Goal: Information Seeking & Learning: Compare options

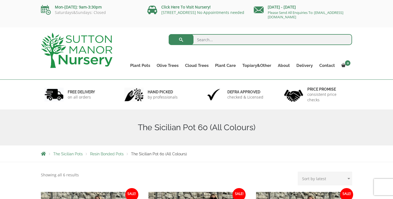
click at [106, 156] on span "Resin Bonded Pots" at bounding box center [107, 154] width 34 height 4
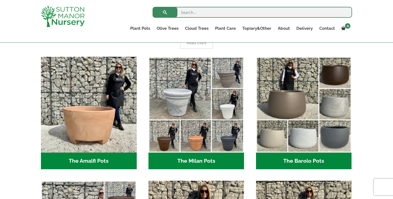
scroll to position [137, 0]
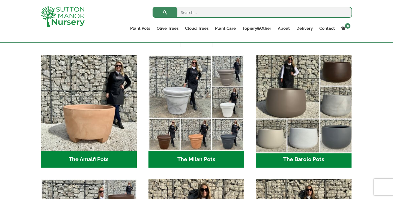
click at [311, 108] on img "Visit product category The Barolo Pots" at bounding box center [303, 103] width 100 height 100
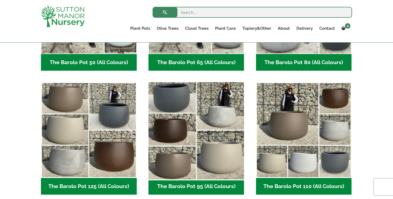
scroll to position [229, 0]
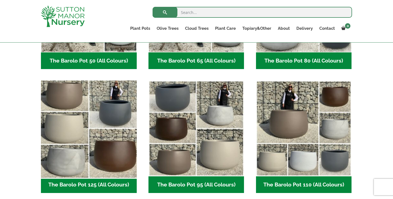
click at [125, 127] on img "Visit product category The Barolo Pot 125 (All Colours)" at bounding box center [88, 128] width 100 height 100
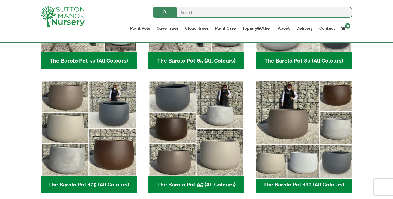
click at [273, 128] on img "Visit product category The Barolo Pot 110 (All Colours)" at bounding box center [303, 128] width 100 height 100
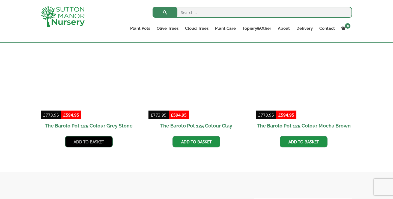
scroll to position [293, 0]
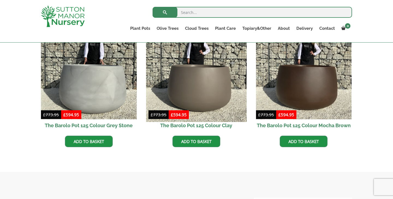
click at [187, 109] on img at bounding box center [196, 71] width 100 height 100
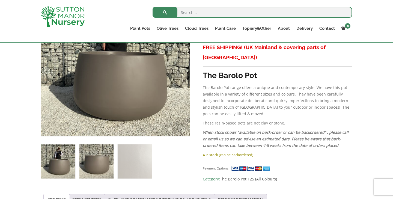
scroll to position [148, 0]
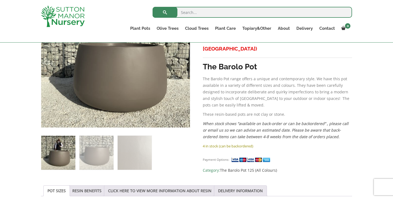
click at [79, 154] on li at bounding box center [96, 152] width 35 height 35
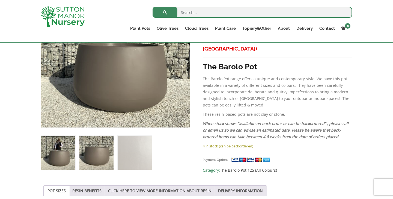
click at [89, 153] on img at bounding box center [96, 153] width 34 height 34
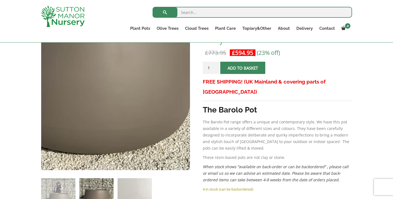
scroll to position [97, 0]
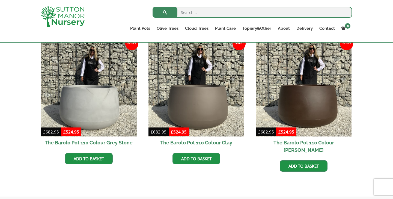
scroll to position [272, 0]
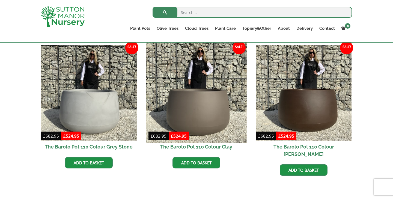
click at [197, 83] on img at bounding box center [196, 93] width 100 height 100
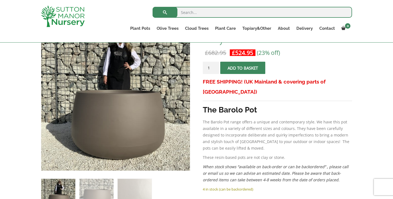
scroll to position [106, 0]
